Goal: Navigation & Orientation: Go to known website

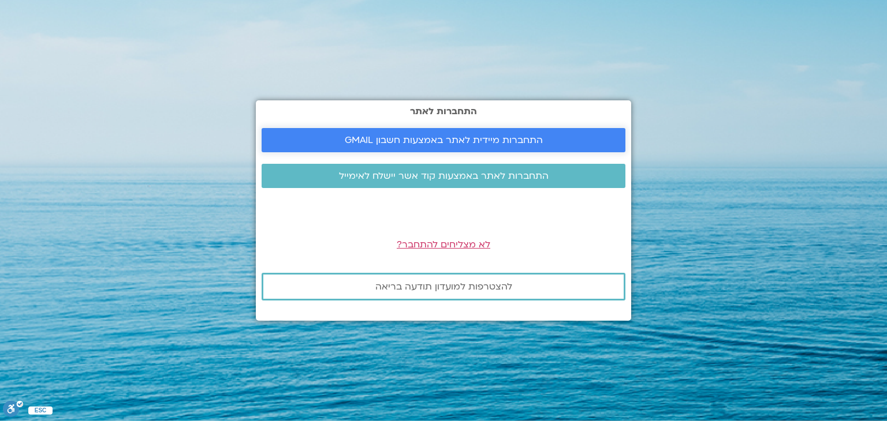
click at [380, 139] on span "התחברות מיידית לאתר באמצעות חשבון GMAIL" at bounding box center [444, 140] width 198 height 10
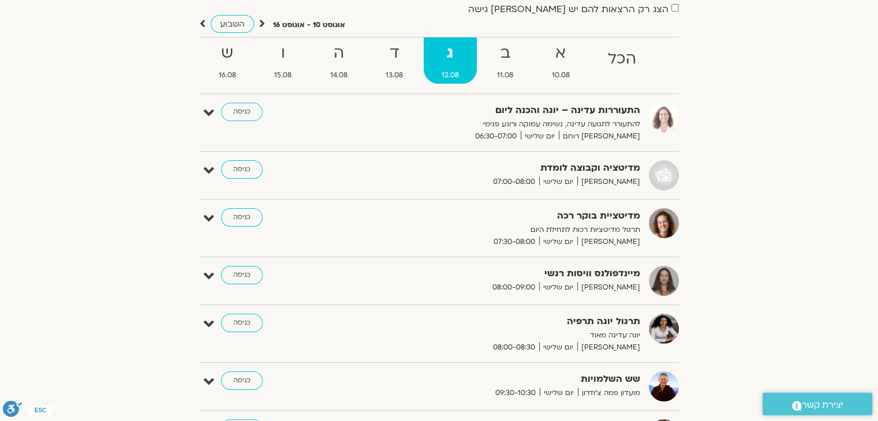
scroll to position [115, 0]
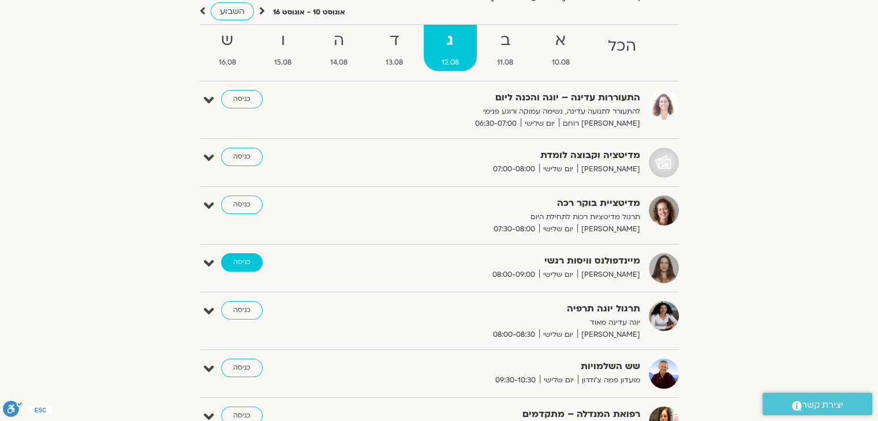
click at [240, 259] on link "כניסה" at bounding box center [242, 262] width 42 height 18
